Goal: Task Accomplishment & Management: Use online tool/utility

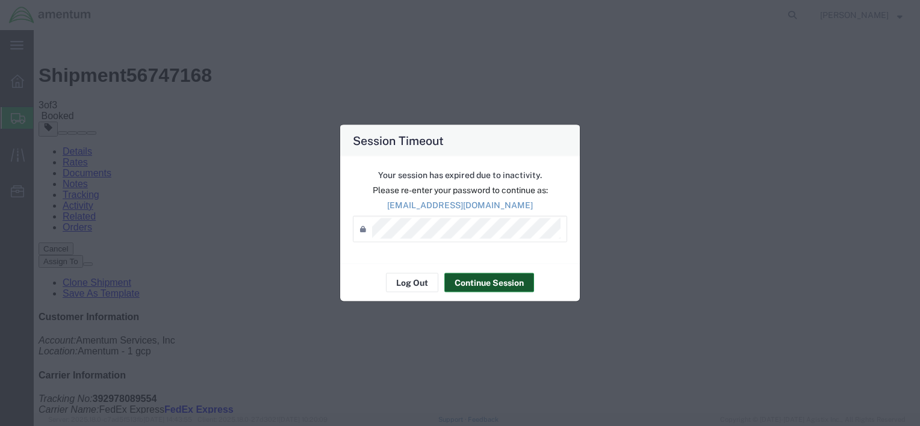
click at [493, 278] on button "Continue Session" at bounding box center [489, 282] width 90 height 19
click at [473, 285] on button "Continue Session" at bounding box center [489, 282] width 90 height 19
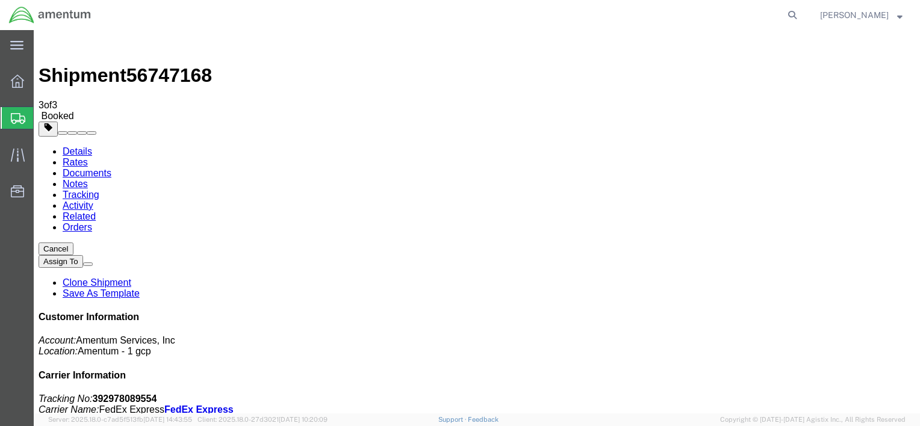
click at [0, 0] on span "Create Shipment" at bounding box center [0, 0] width 0 height 0
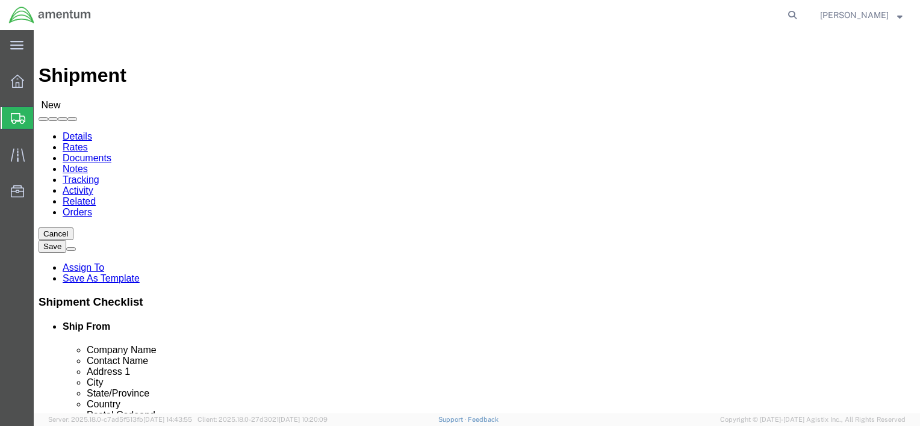
click at [0, 0] on span "Create from Template" at bounding box center [0, 0] width 0 height 0
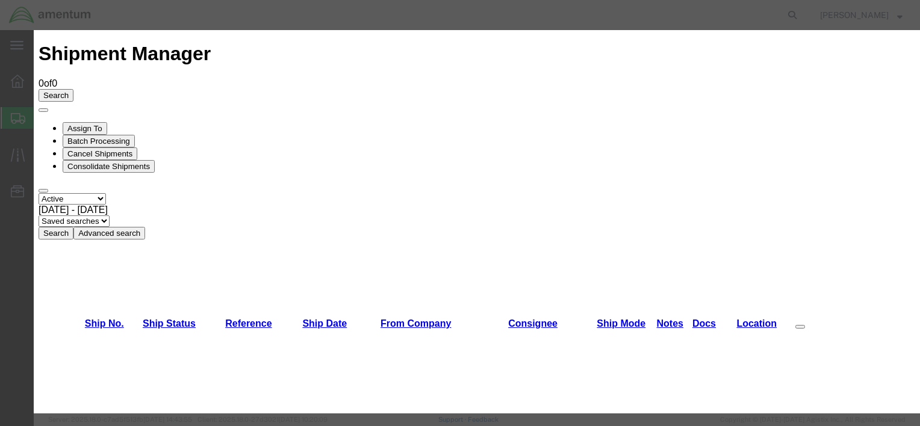
scroll to position [361, 0]
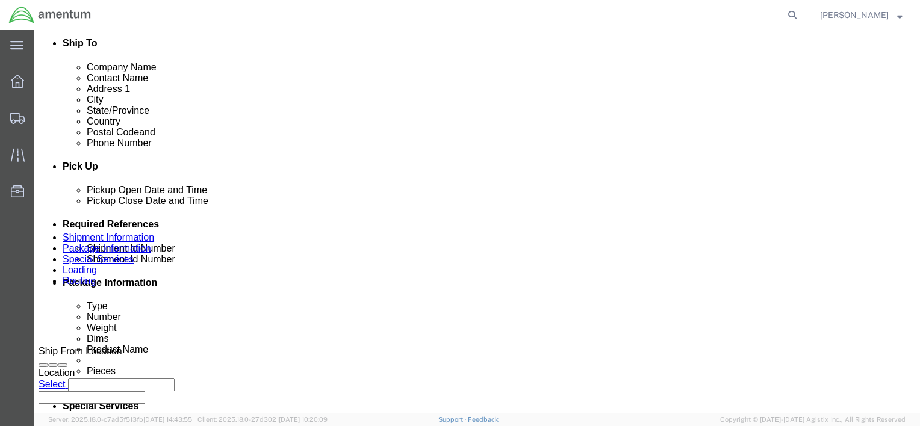
scroll to position [542, 0]
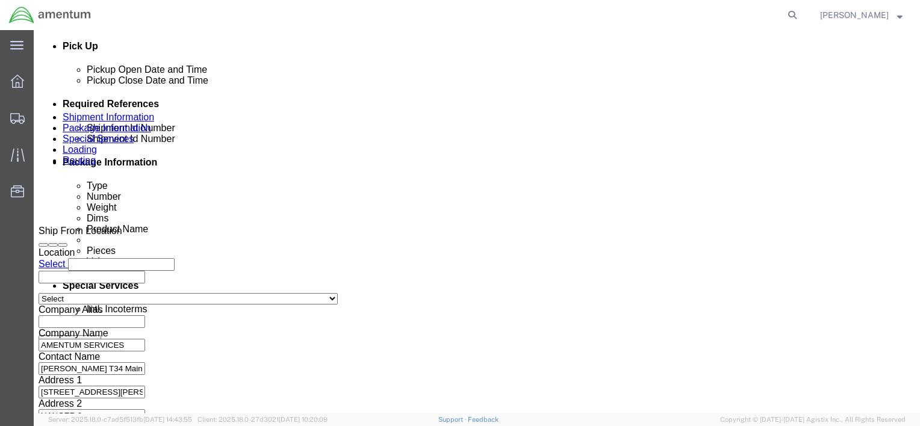
click div "[DATE] 3:24 PM"
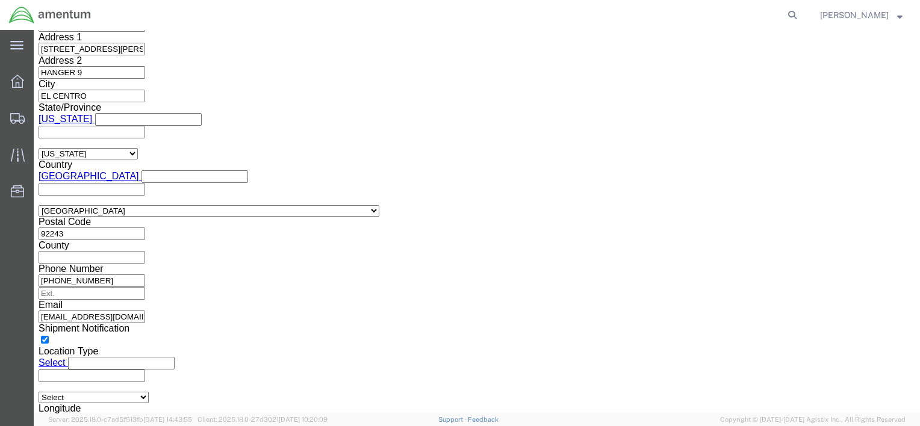
click button "Apply"
click button "Continue"
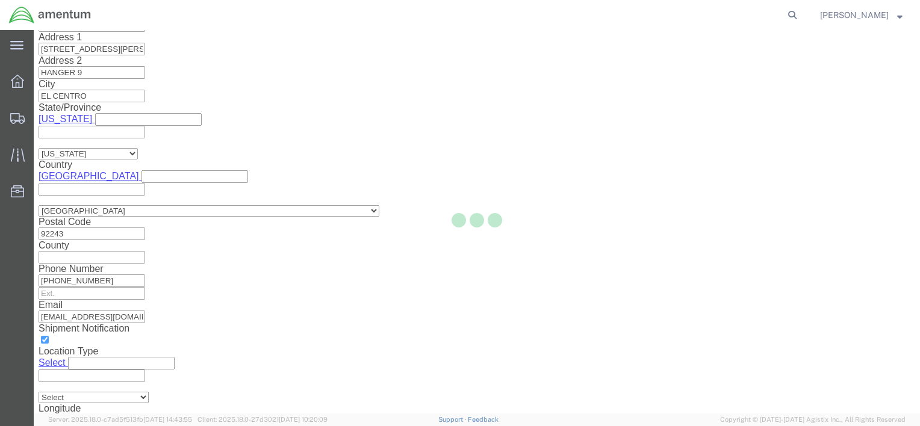
scroll to position [98, 0]
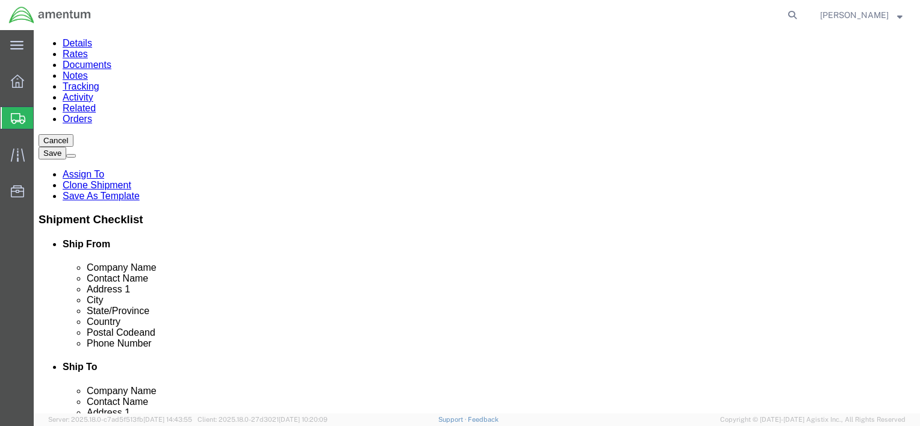
drag, startPoint x: 149, startPoint y: 179, endPoint x: 125, endPoint y: 182, distance: 24.3
click input "10.00"
type input "11"
type input "9"
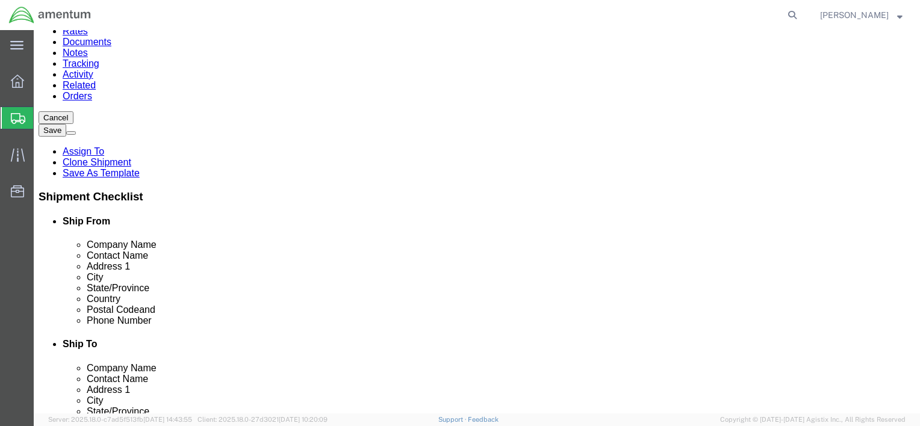
scroll to position [167, 0]
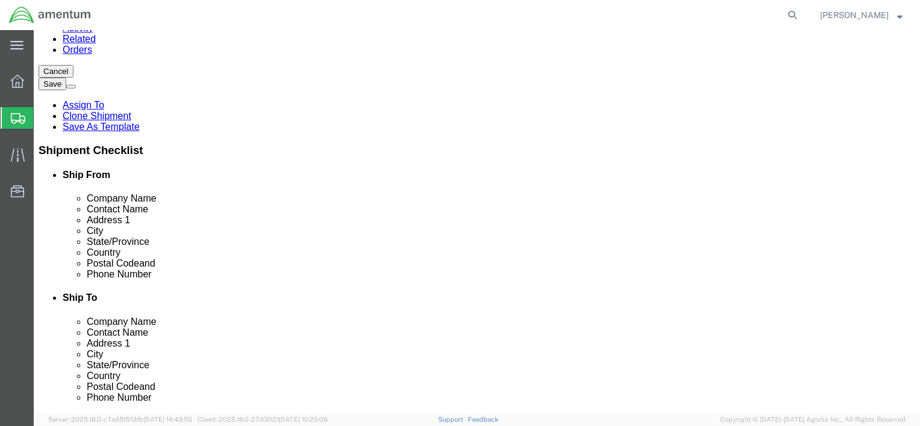
type input "5"
click button "Continue"
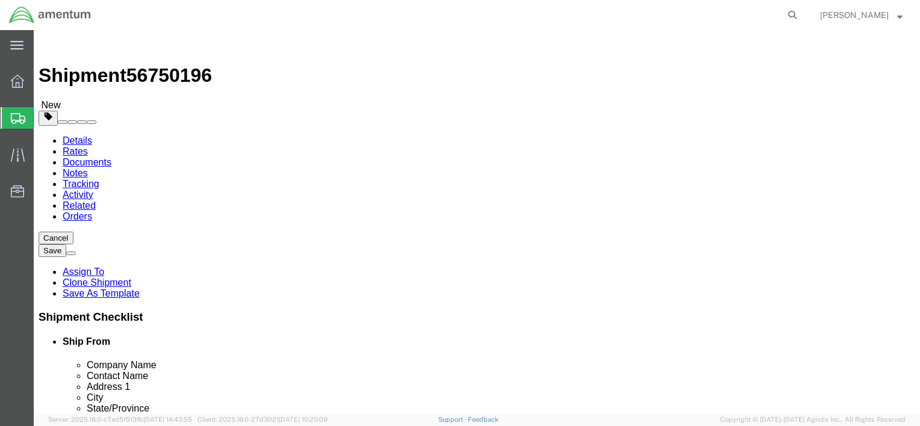
click button "Rate Shipment"
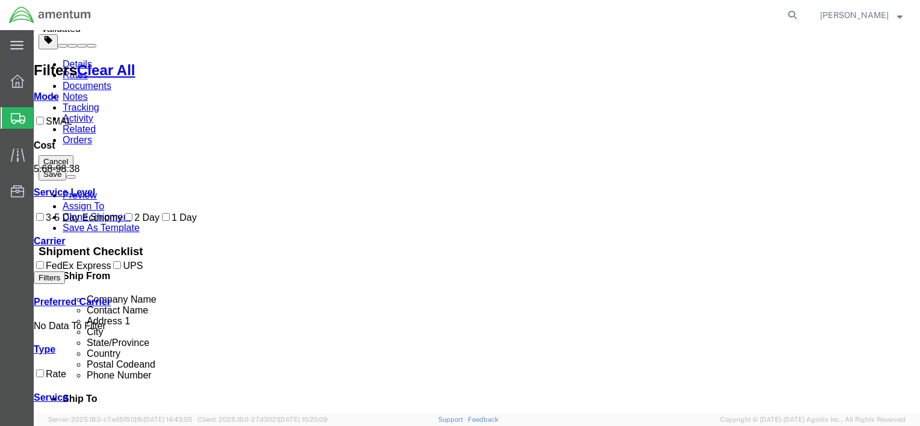
scroll to position [181, 0]
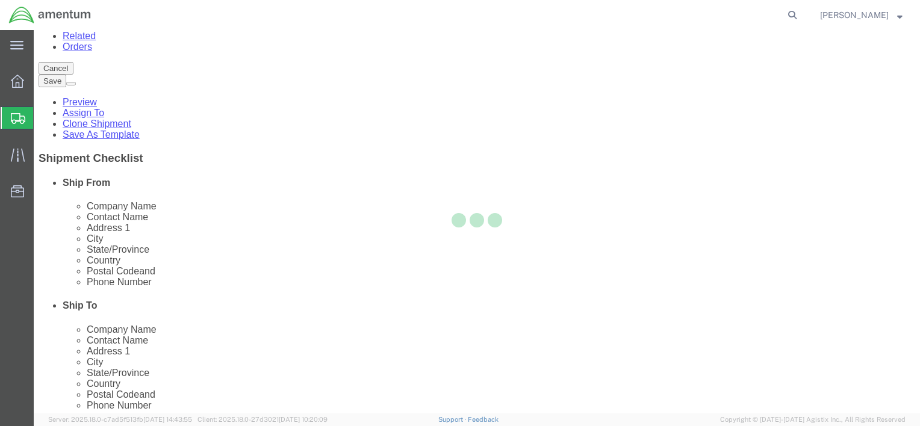
scroll to position [0, 0]
